Goal: Transaction & Acquisition: Purchase product/service

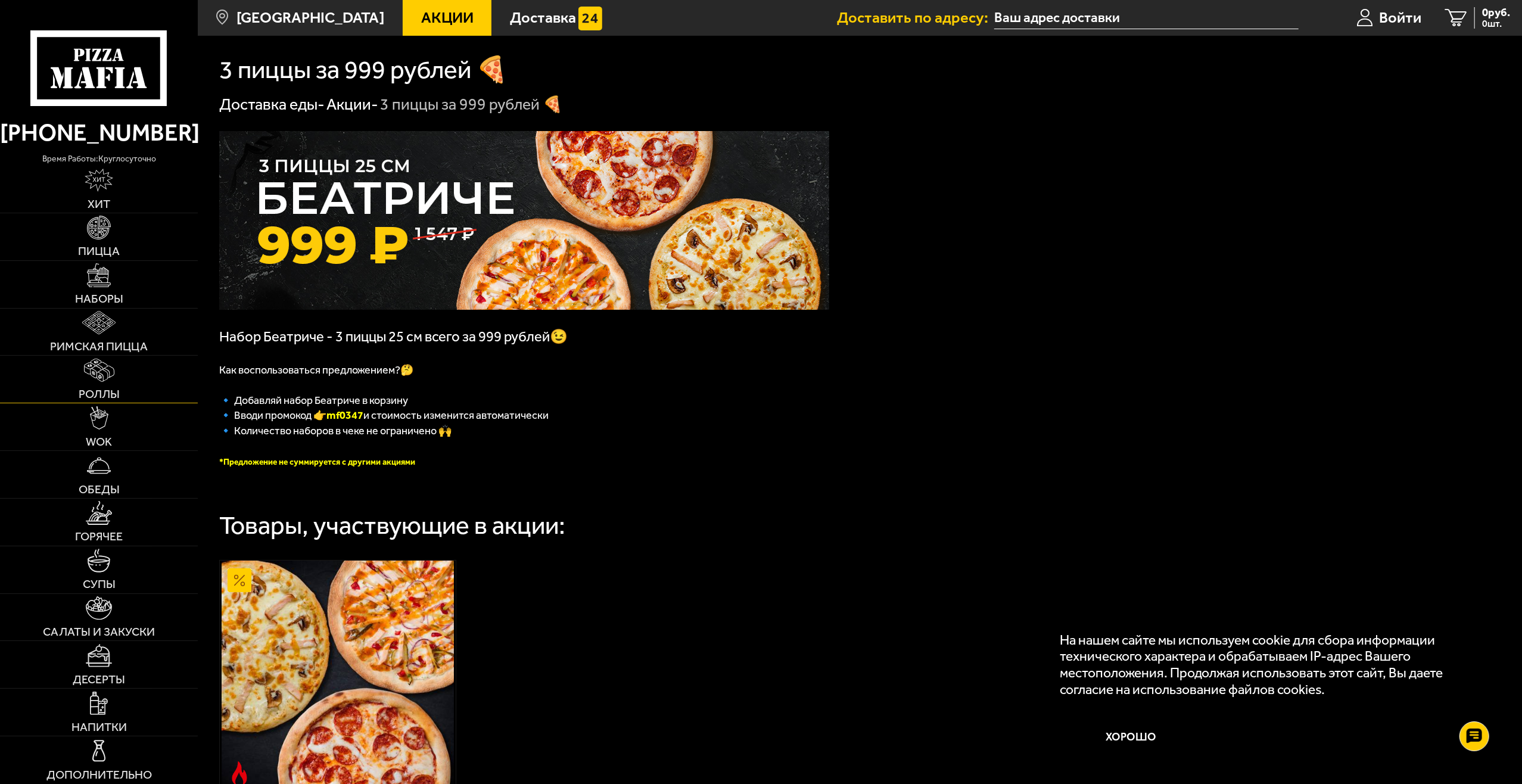
click at [94, 373] on img at bounding box center [99, 369] width 30 height 23
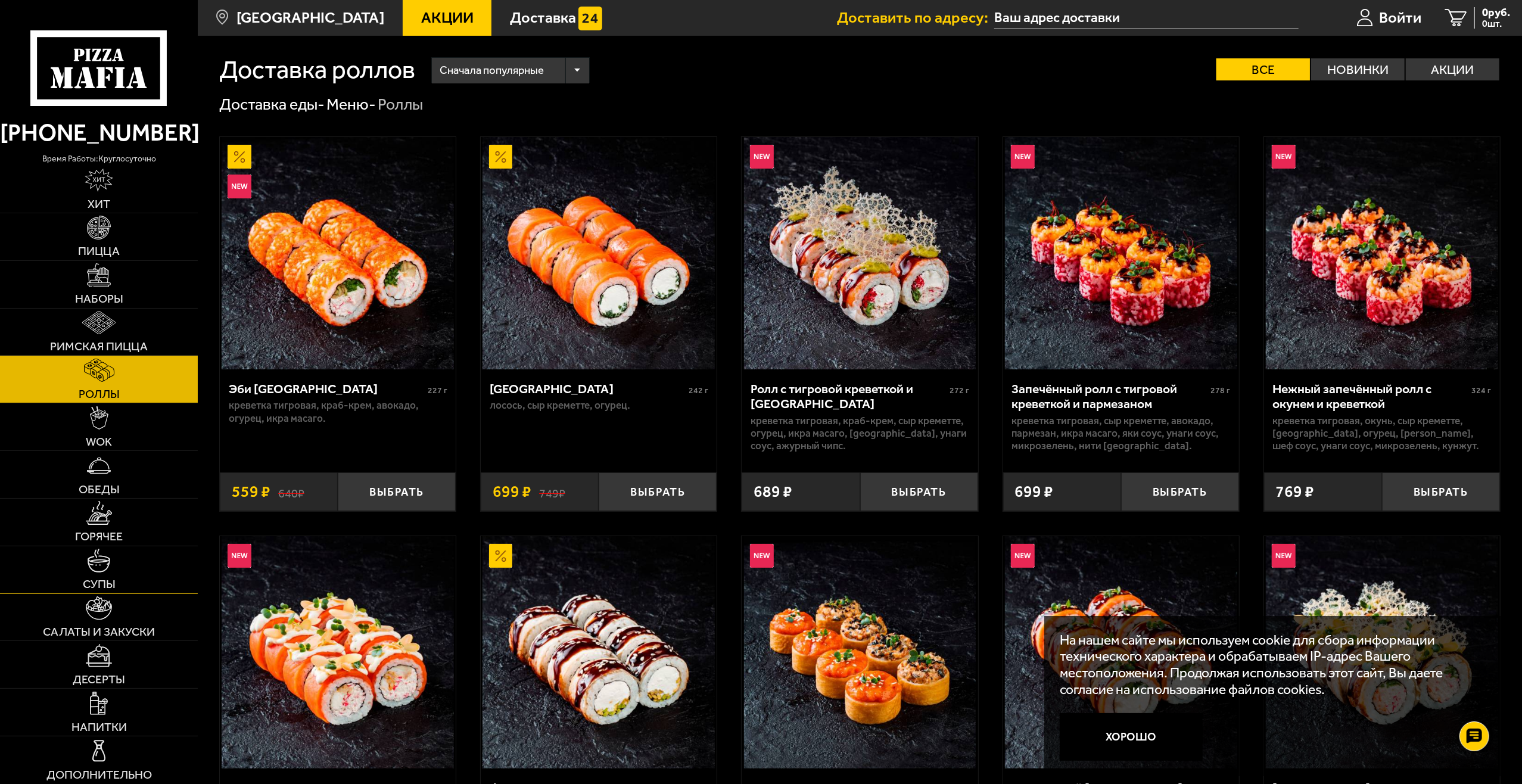
click at [109, 568] on img at bounding box center [98, 560] width 23 height 23
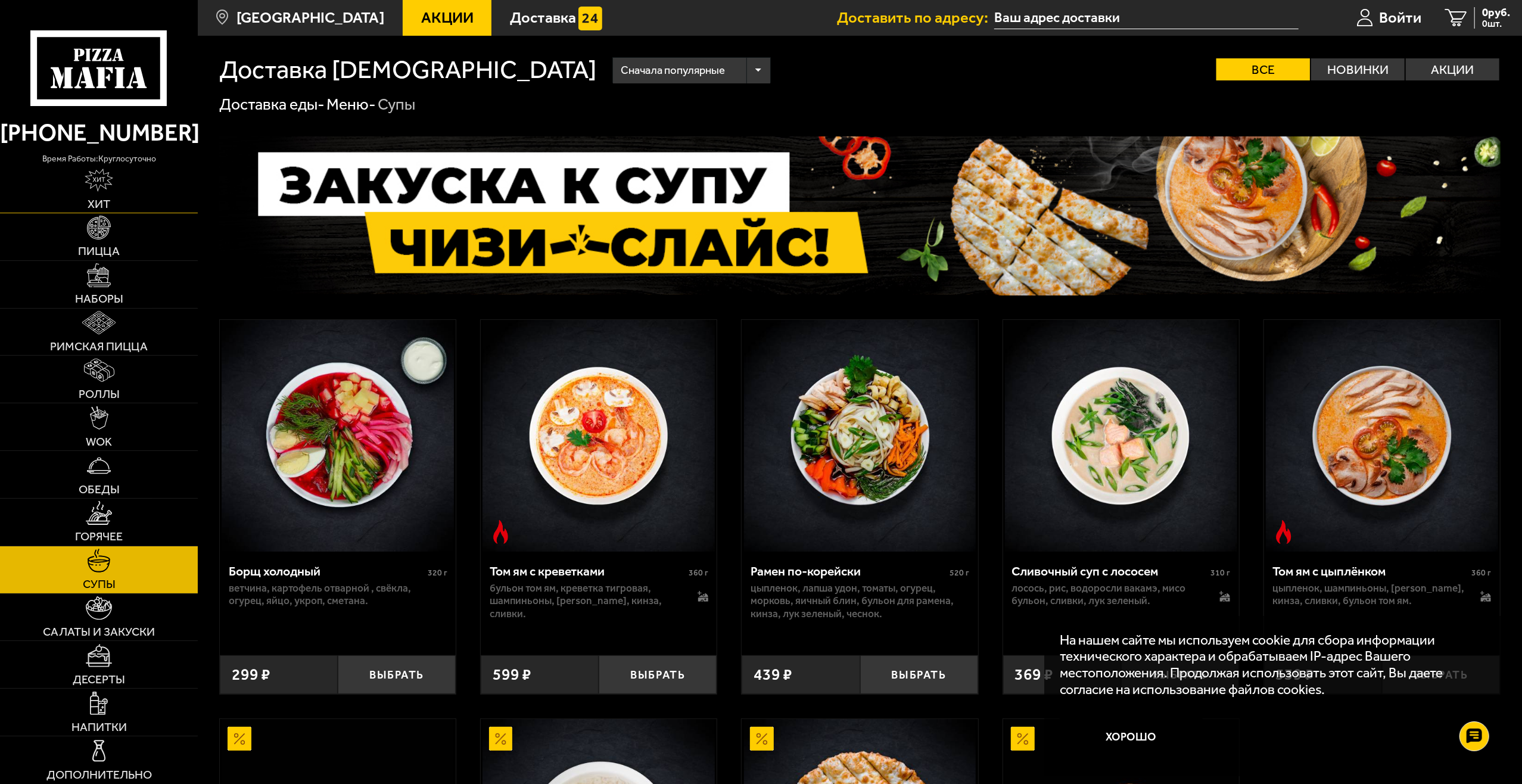
click at [97, 194] on link "Хит" at bounding box center [99, 190] width 198 height 47
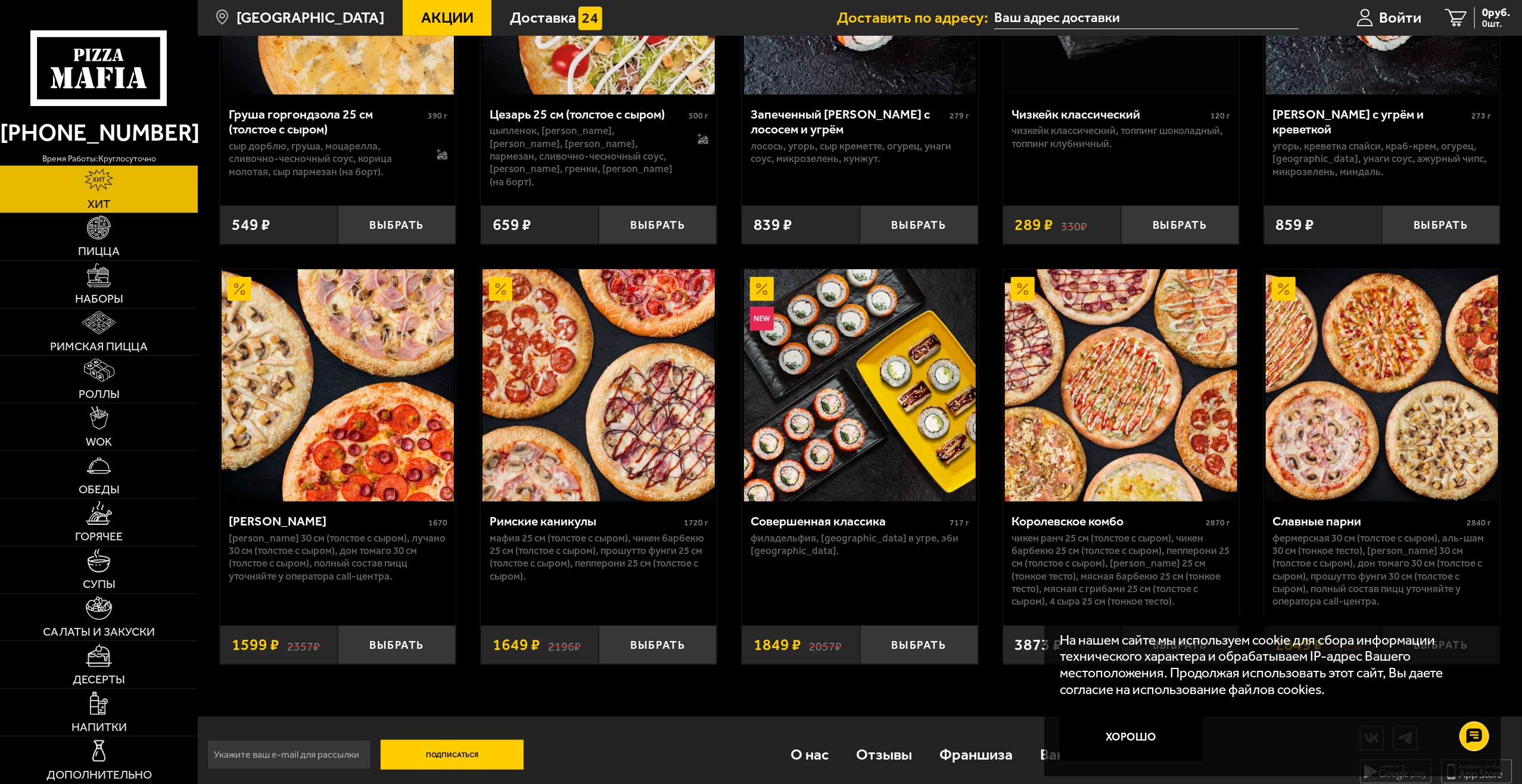
scroll to position [702, 0]
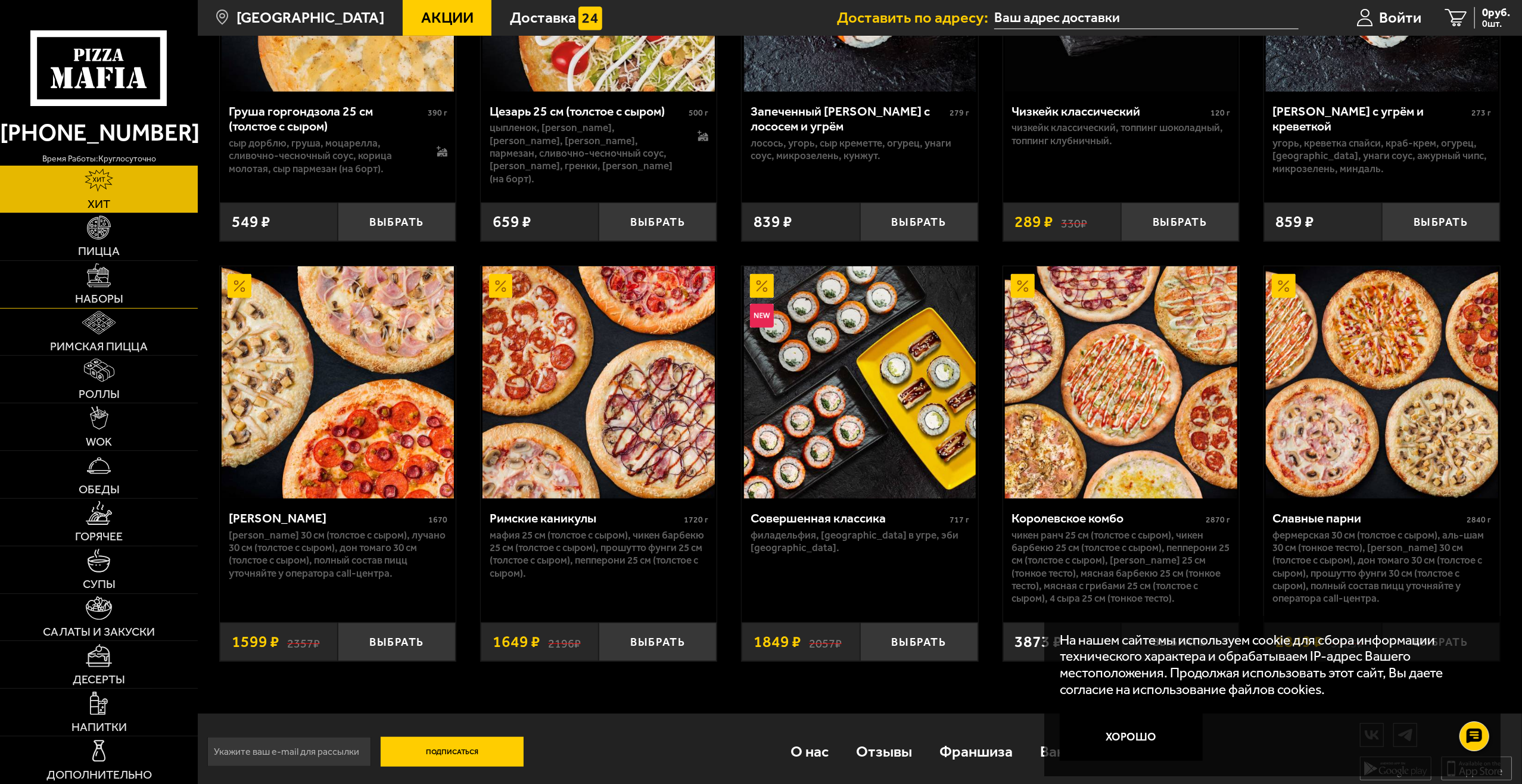
click at [97, 280] on img at bounding box center [98, 274] width 23 height 23
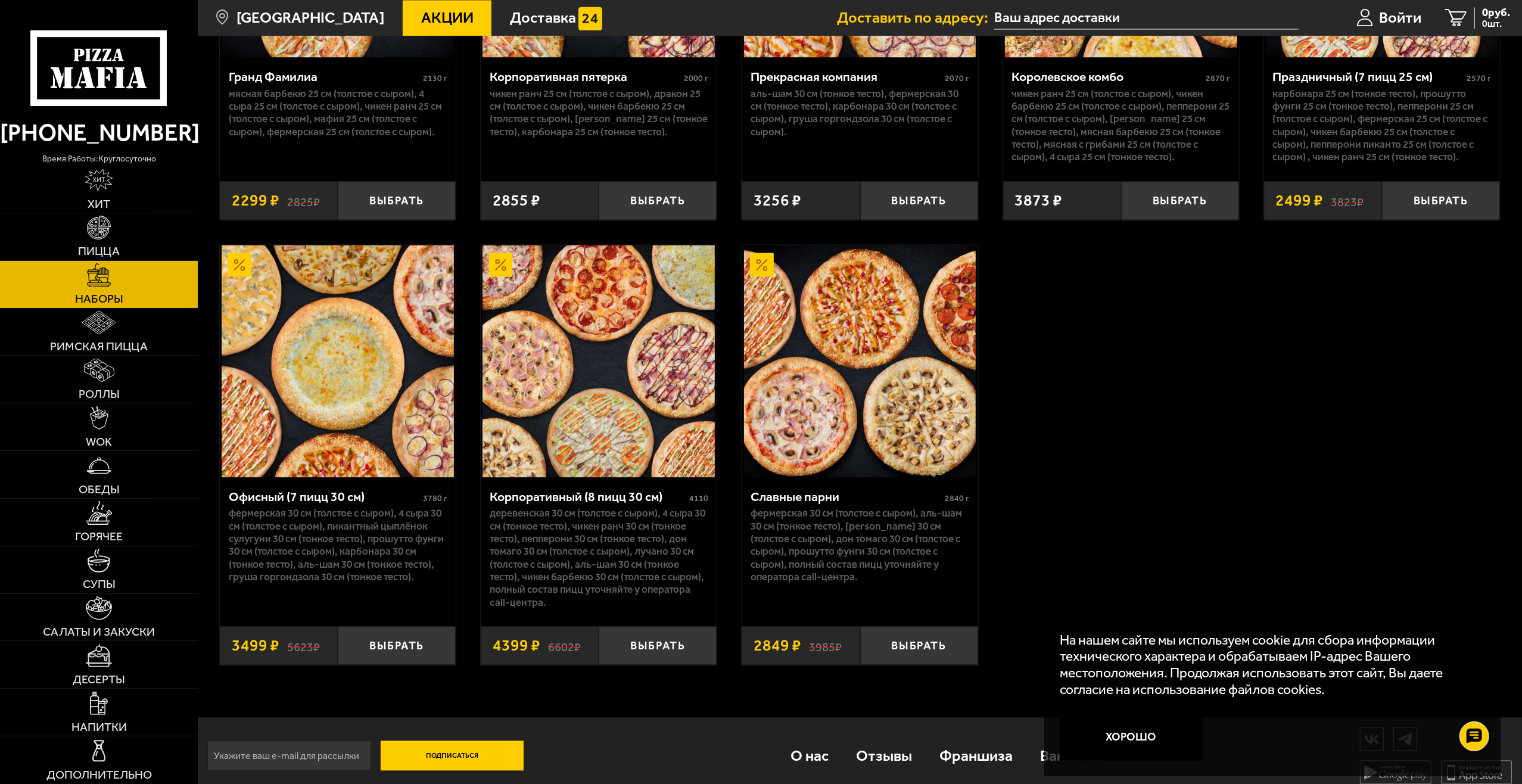
scroll to position [2349, 0]
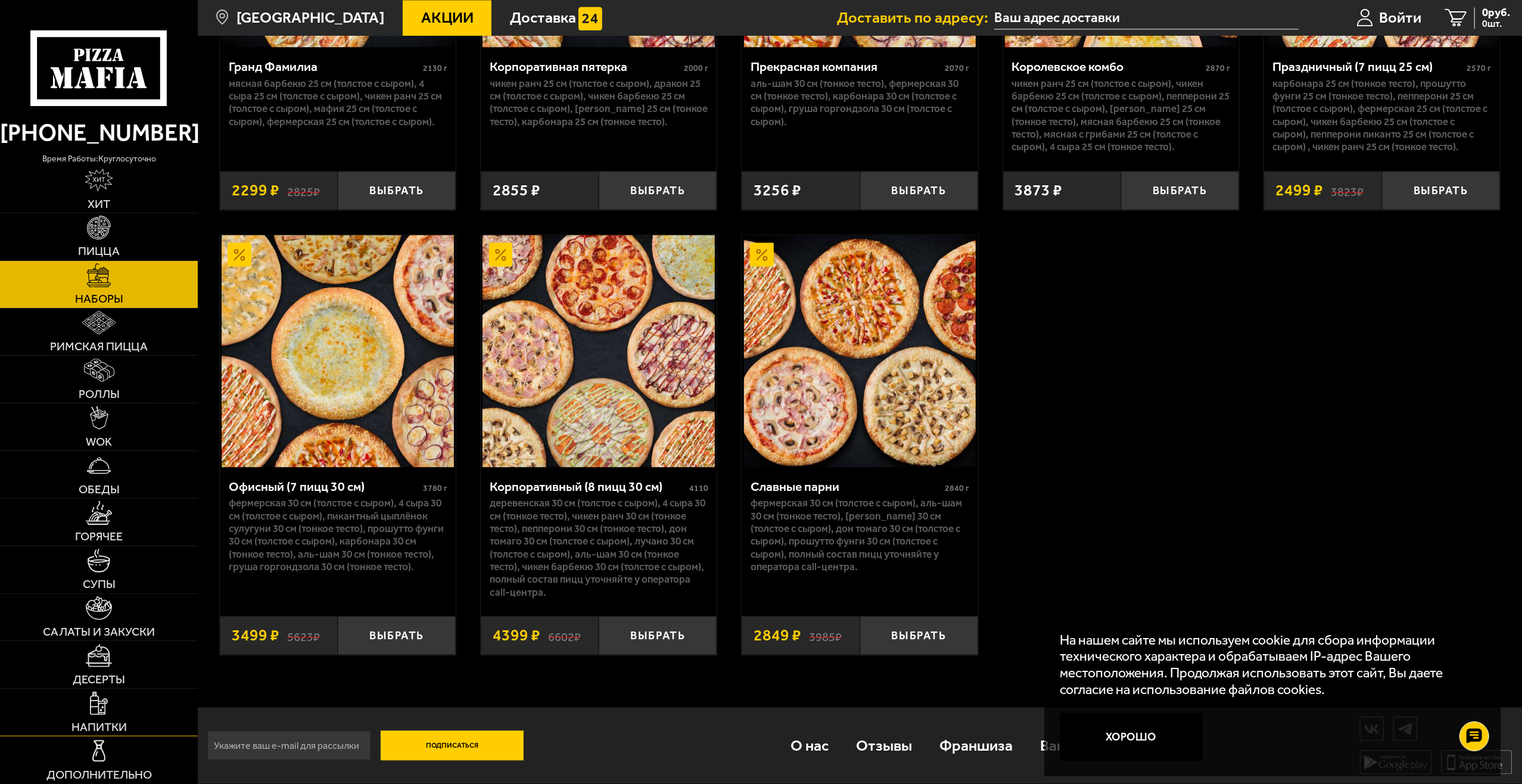
click at [103, 729] on span "Напитки" at bounding box center [98, 727] width 55 height 12
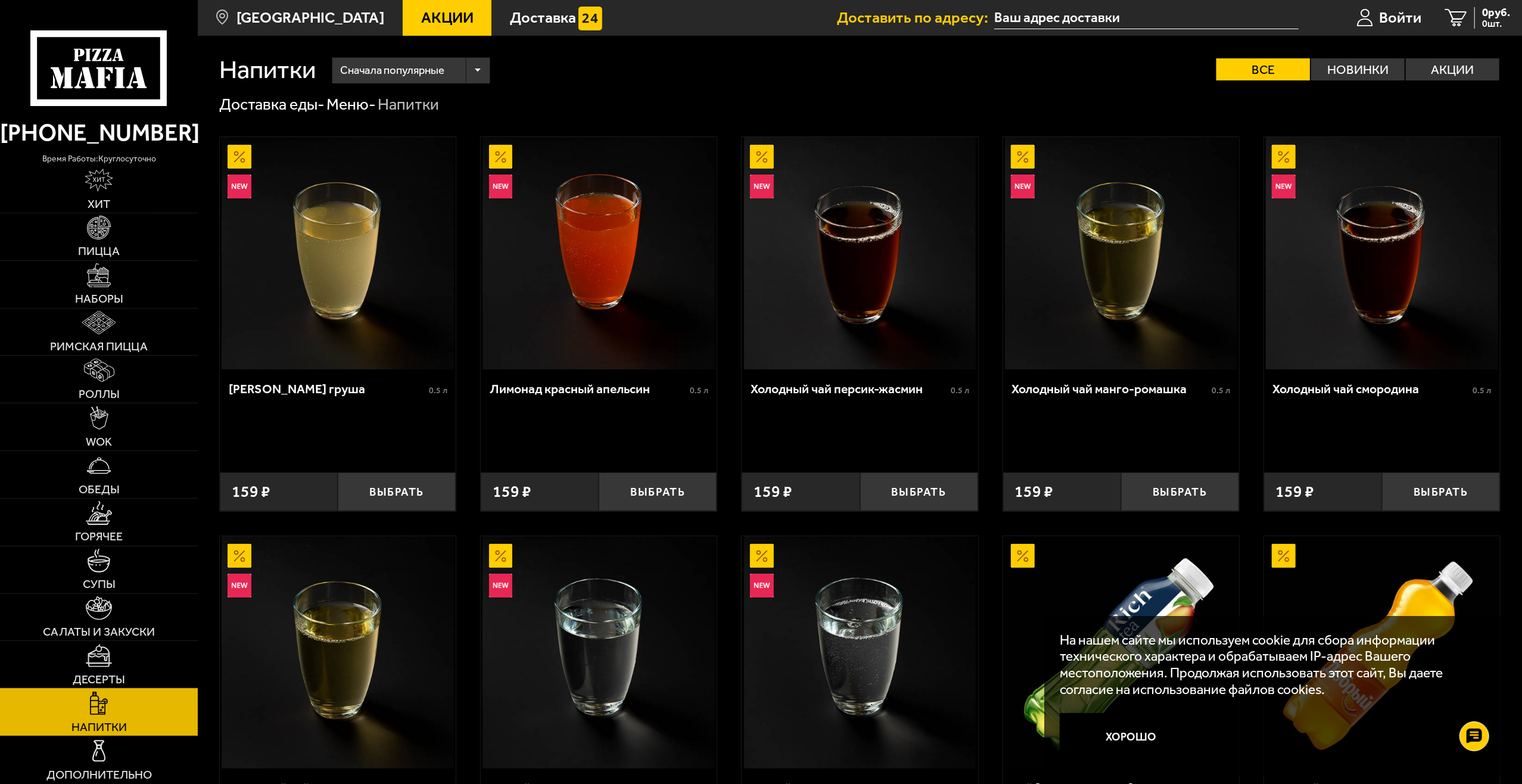
click at [127, 676] on link "Десерты" at bounding box center [99, 665] width 198 height 47
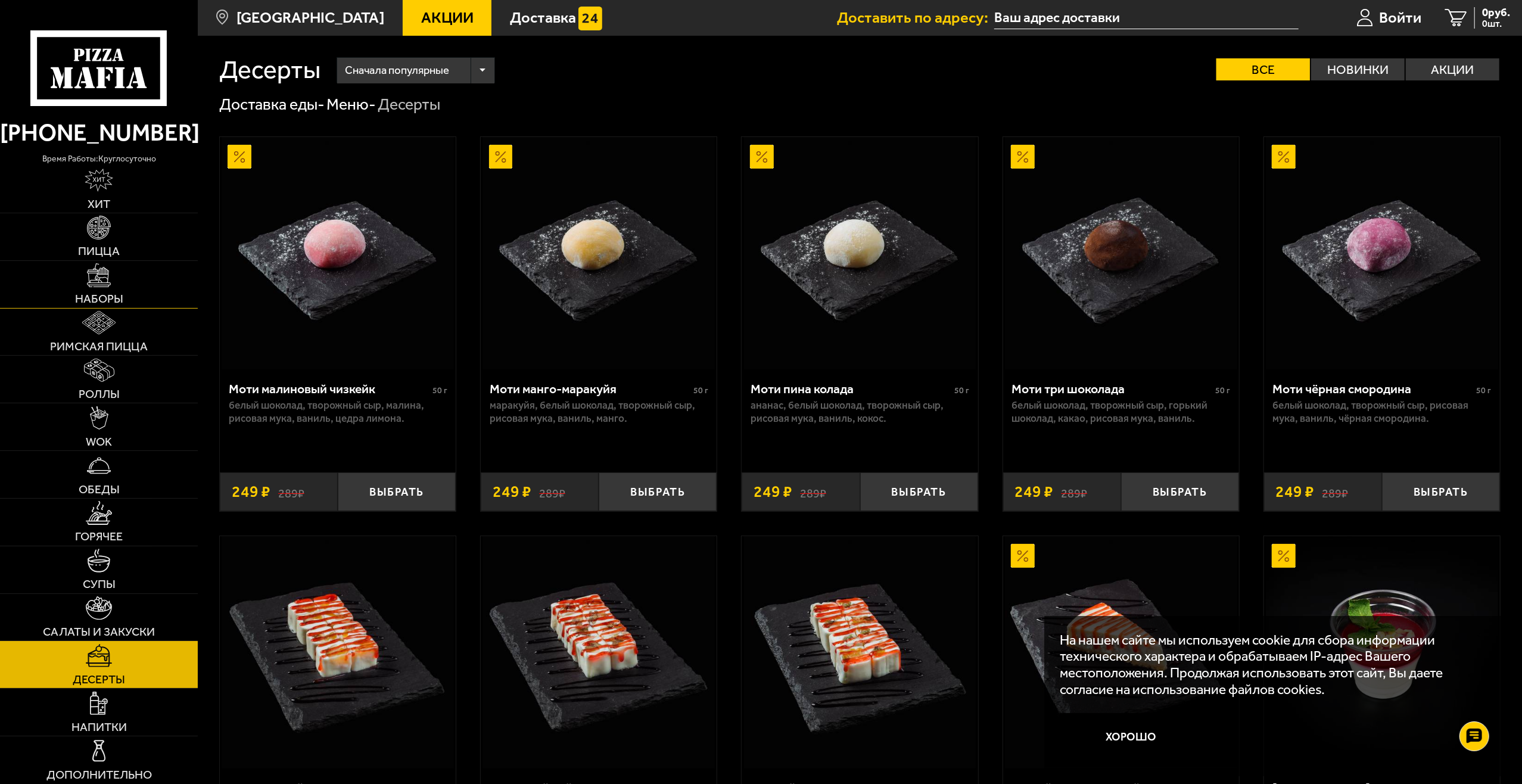
click at [111, 264] on link "Наборы" at bounding box center [99, 284] width 198 height 47
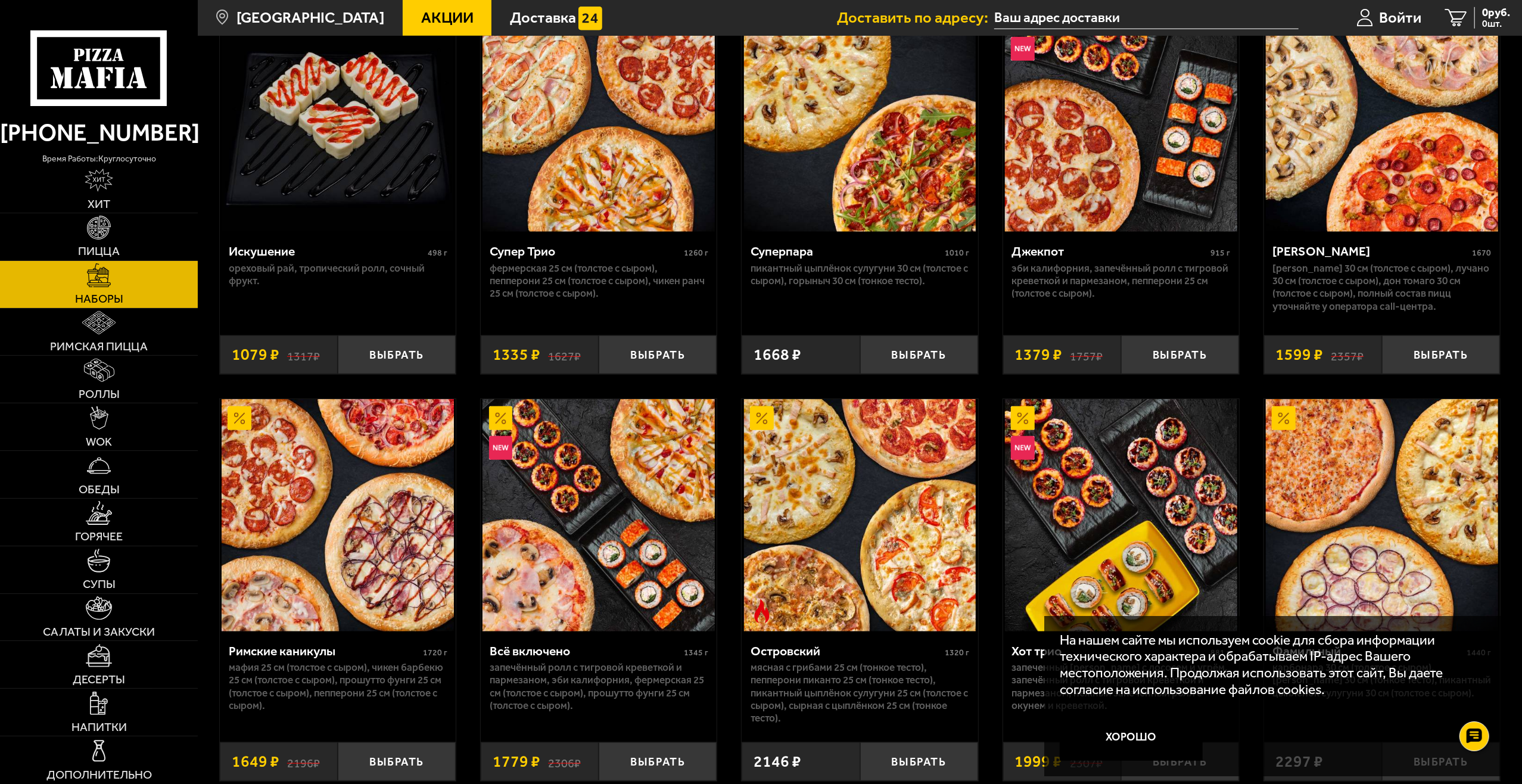
scroll to position [775, 0]
